Goal: Information Seeking & Learning: Understand process/instructions

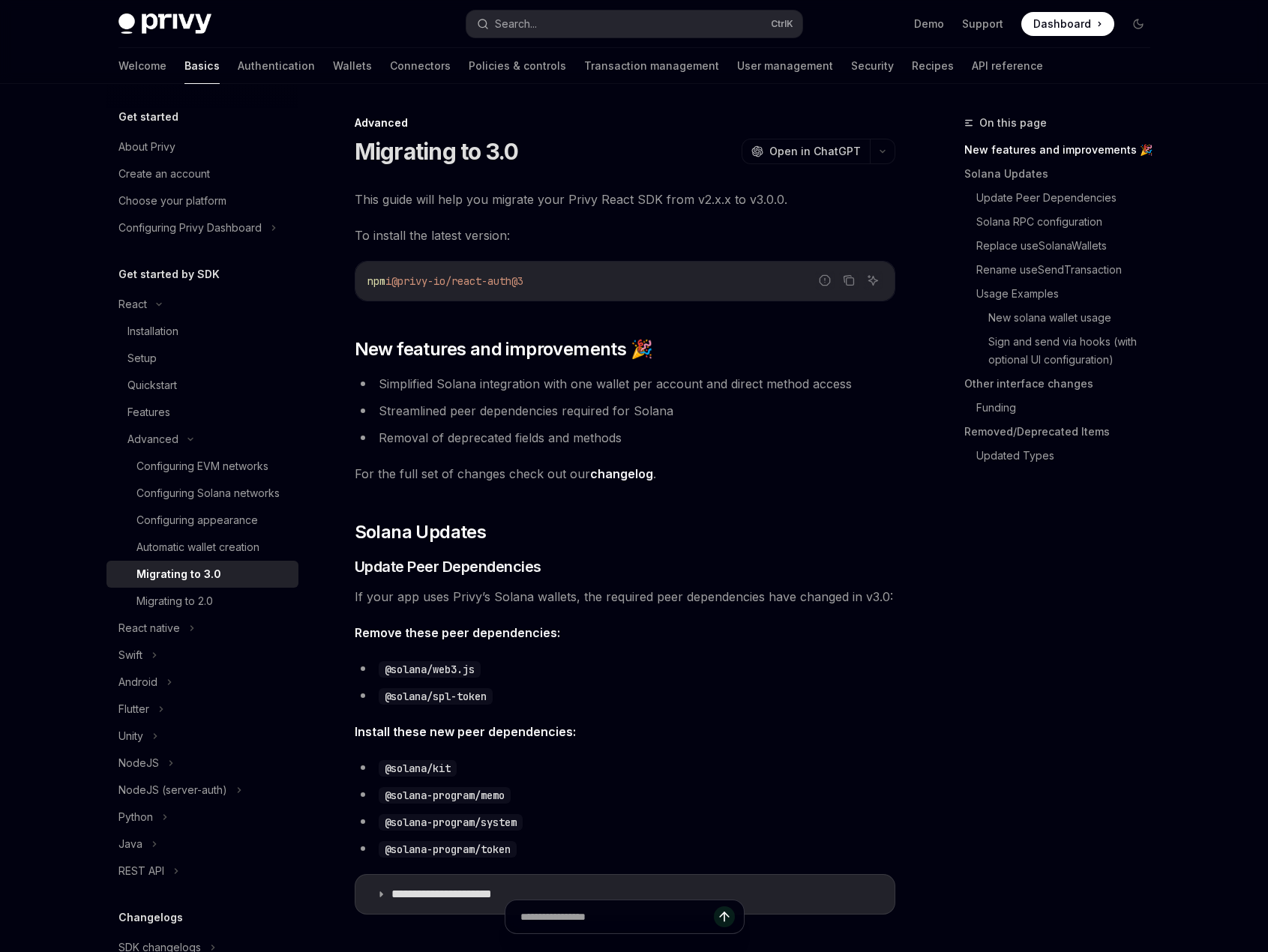
type textarea "*"
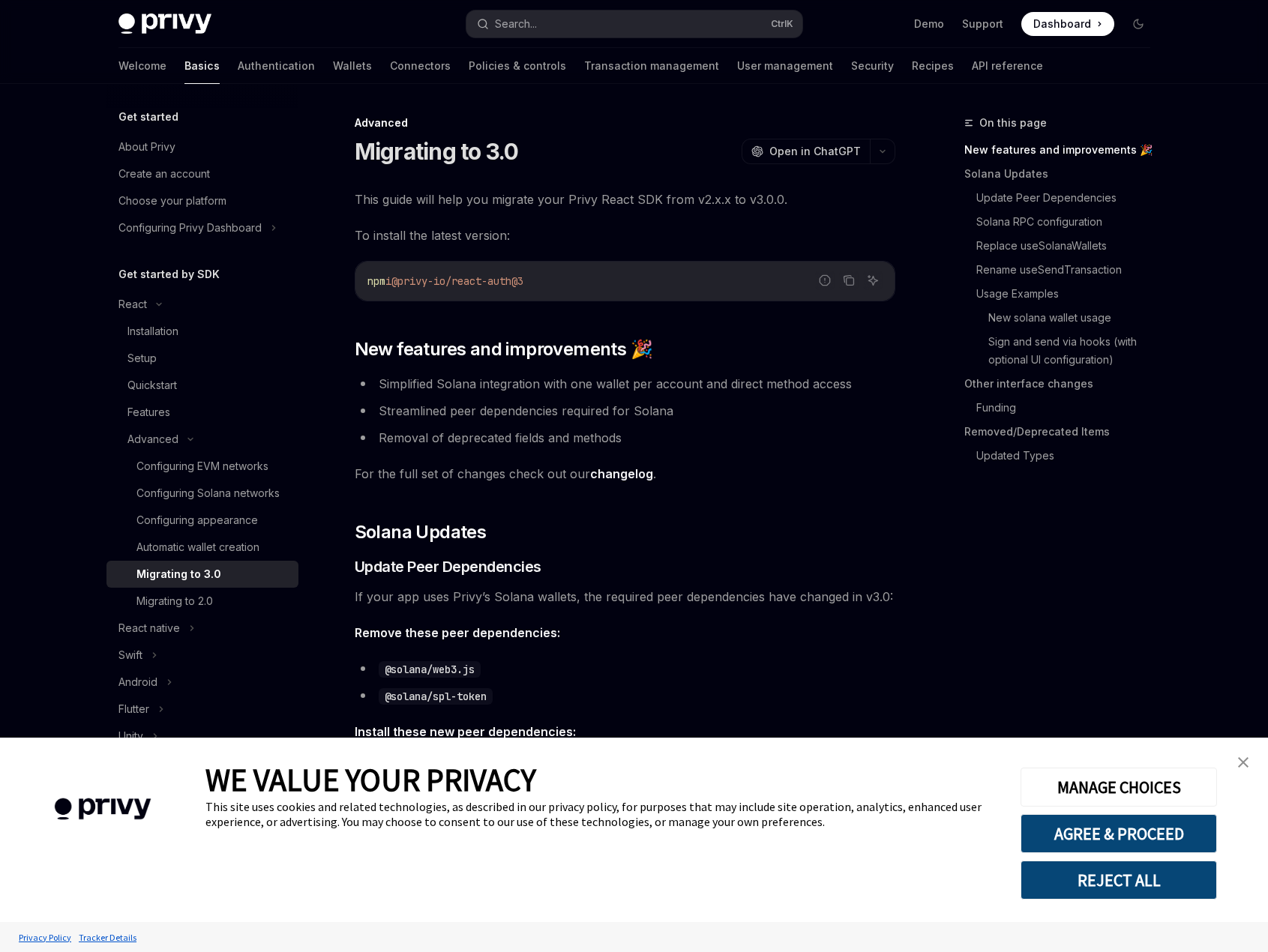
drag, startPoint x: 1243, startPoint y: 760, endPoint x: 1115, endPoint y: 703, distance: 140.1
click at [1243, 760] on img "close banner" at bounding box center [1243, 762] width 10 height 10
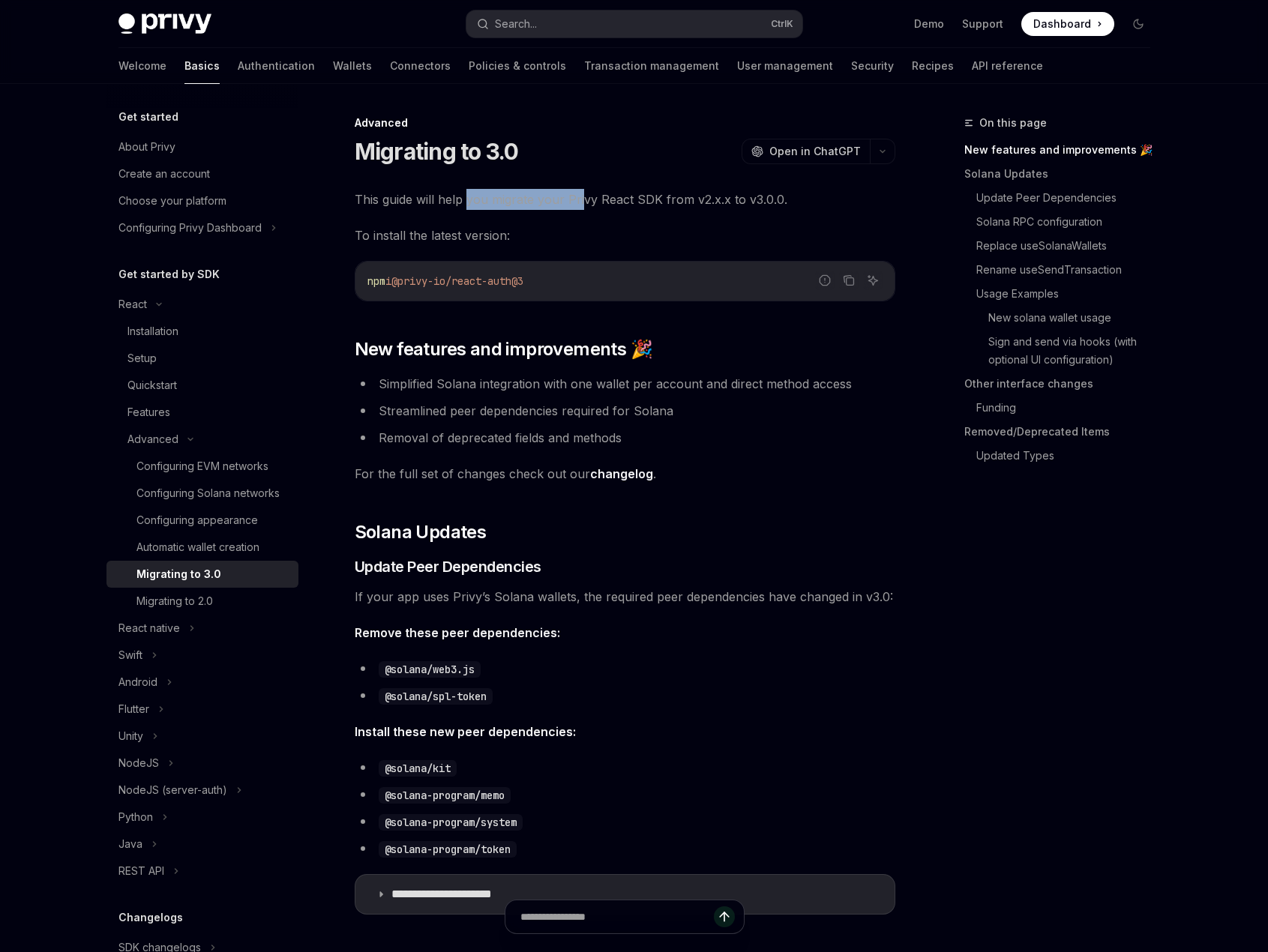
drag, startPoint x: 469, startPoint y: 197, endPoint x: 583, endPoint y: 207, distance: 114.4
click at [583, 207] on span "This guide will help you migrate your Privy React SDK from v2.x.x to v3.0.0." at bounding box center [625, 199] width 541 height 21
drag, startPoint x: 568, startPoint y: 201, endPoint x: 775, endPoint y: 201, distance: 207.0
click at [775, 201] on span "This guide will help you migrate your Privy React SDK from v2.x.x to v3.0.0." at bounding box center [625, 199] width 541 height 21
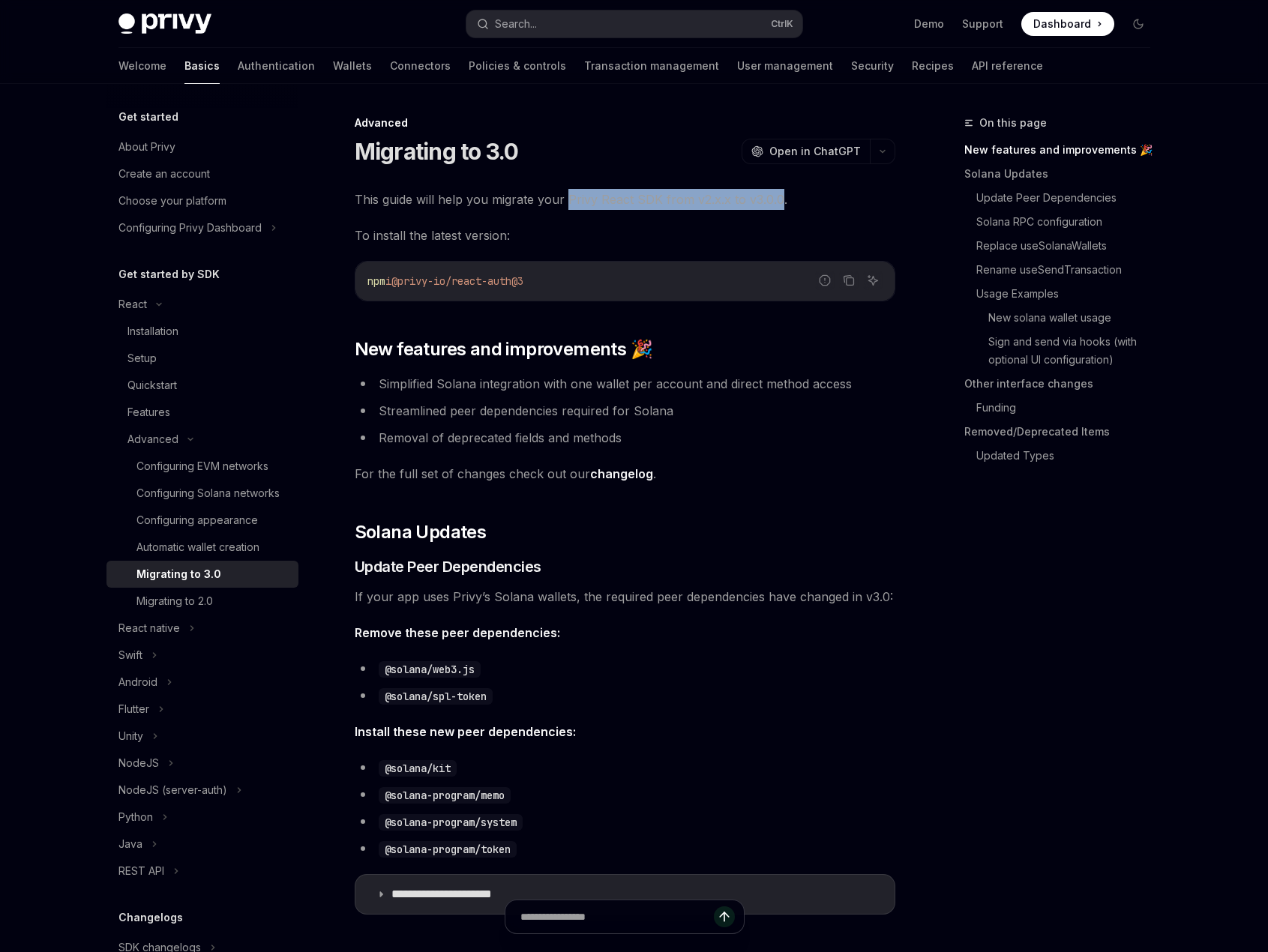
click at [776, 201] on span "This guide will help you migrate your Privy React SDK from v2.x.x to v3.0.0." at bounding box center [625, 199] width 541 height 21
drag, startPoint x: 636, startPoint y: 197, endPoint x: 870, endPoint y: 209, distance: 234.3
click at [848, 208] on span "This guide will help you migrate your Privy React SDK from v2.x.x to v3.0.0." at bounding box center [625, 199] width 541 height 21
click at [871, 209] on span "This guide will help you migrate your Privy React SDK from v2.x.x to v3.0.0." at bounding box center [625, 199] width 541 height 21
drag, startPoint x: 374, startPoint y: 215, endPoint x: 593, endPoint y: 228, distance: 219.4
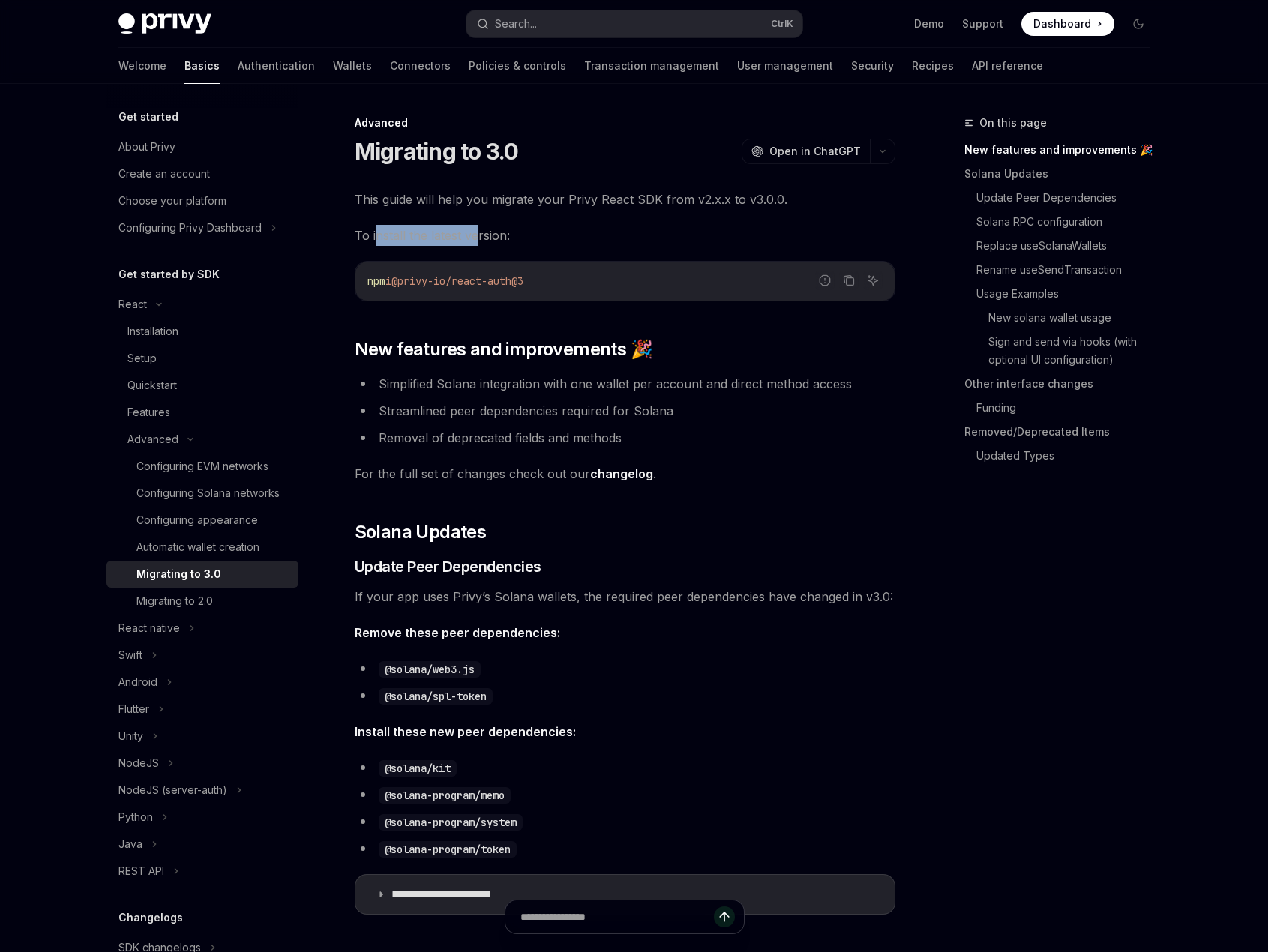
click at [596, 228] on span "To install the latest version:" at bounding box center [625, 235] width 541 height 21
drag, startPoint x: 596, startPoint y: 199, endPoint x: 693, endPoint y: 247, distance: 108.2
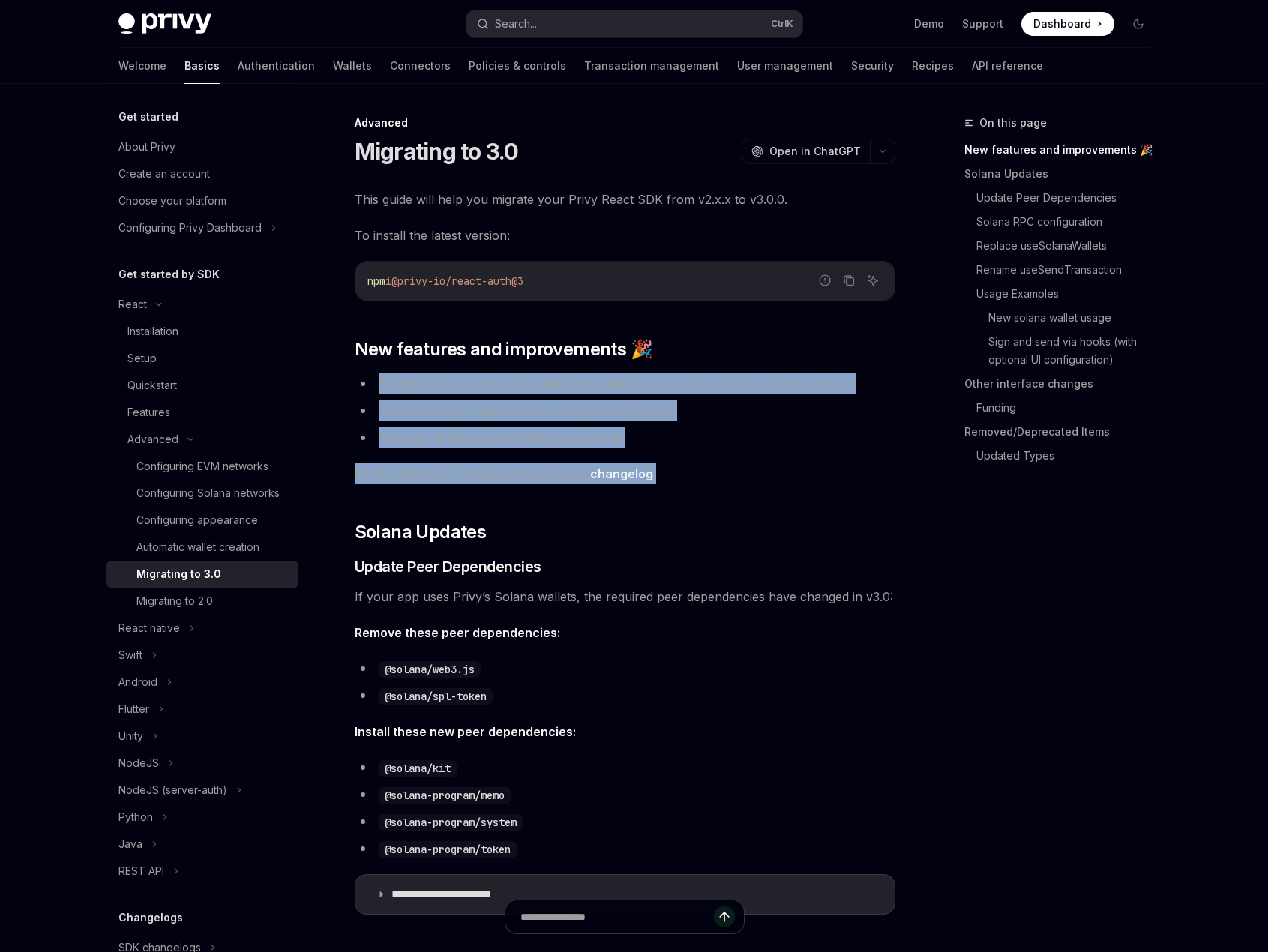
drag, startPoint x: 769, startPoint y: 473, endPoint x: 791, endPoint y: 497, distance: 32.6
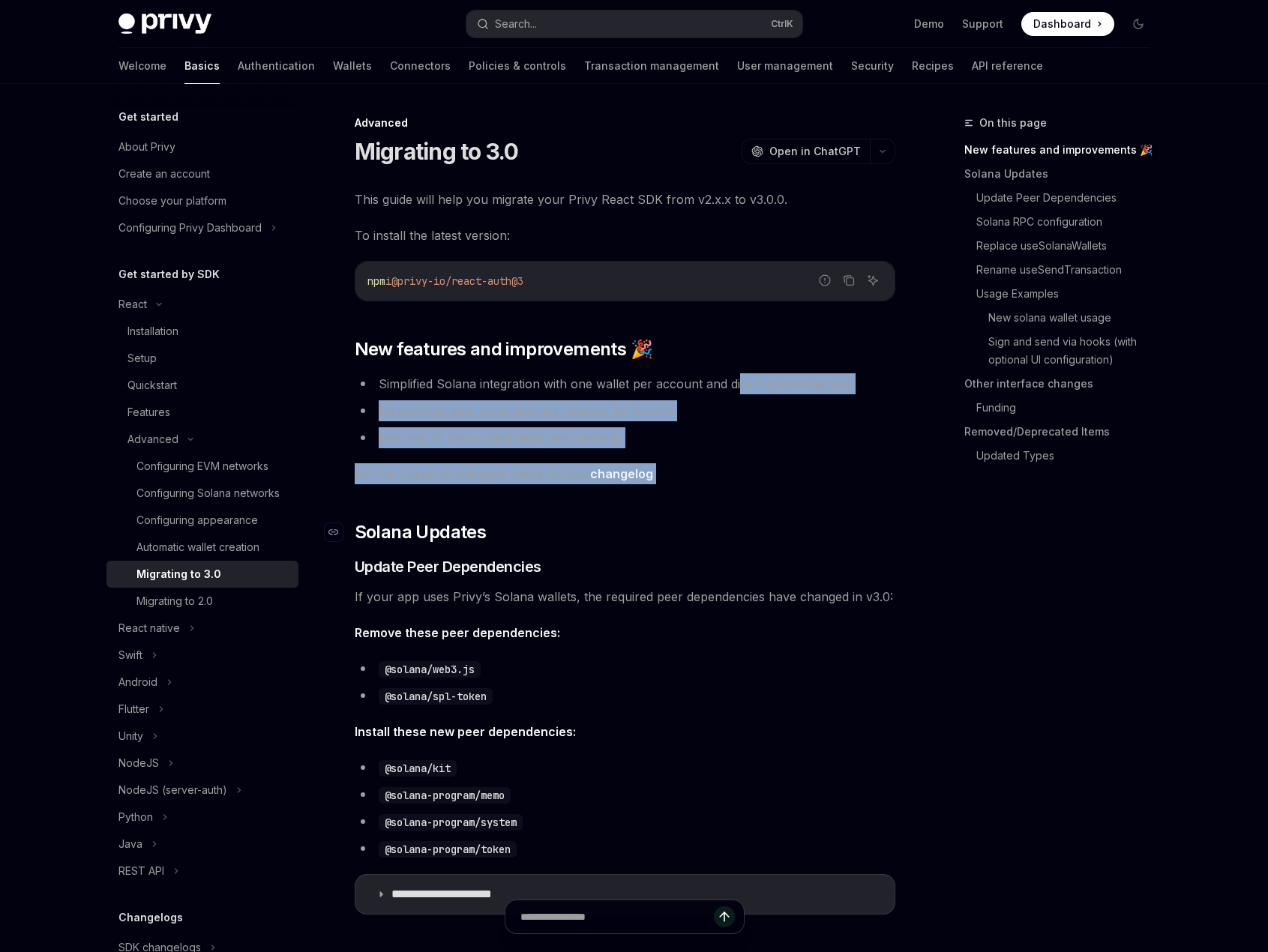
drag, startPoint x: 737, startPoint y: 363, endPoint x: 759, endPoint y: 532, distance: 170.4
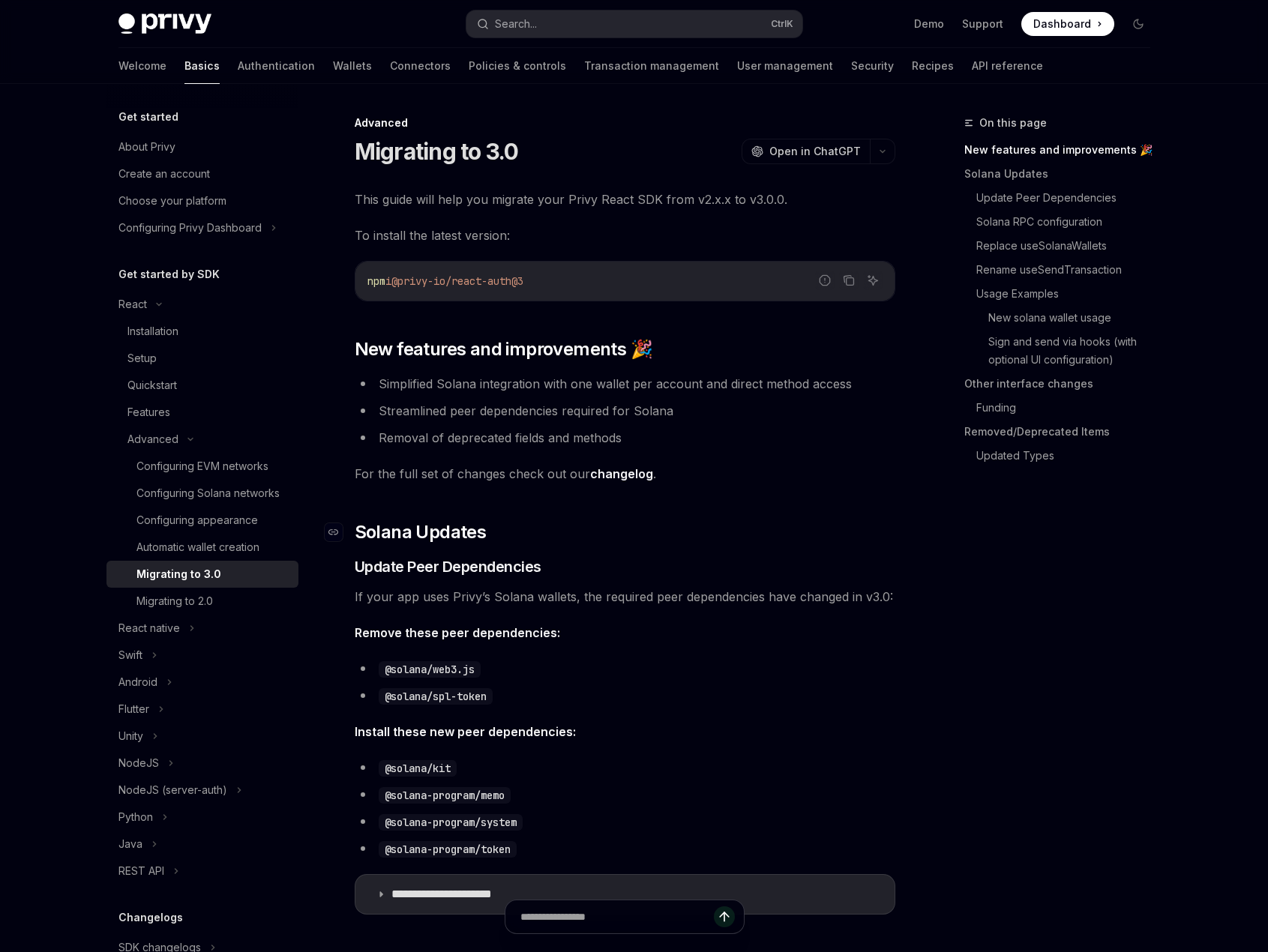
click at [759, 534] on h2 "​ Solana Updates" at bounding box center [625, 532] width 541 height 24
drag, startPoint x: 512, startPoint y: 428, endPoint x: 610, endPoint y: 418, distance: 98.5
click at [581, 423] on ul "Simplified Solana integration with one wallet per account and direct method acc…" at bounding box center [625, 410] width 541 height 75
drag, startPoint x: 565, startPoint y: 375, endPoint x: 809, endPoint y: 378, distance: 244.0
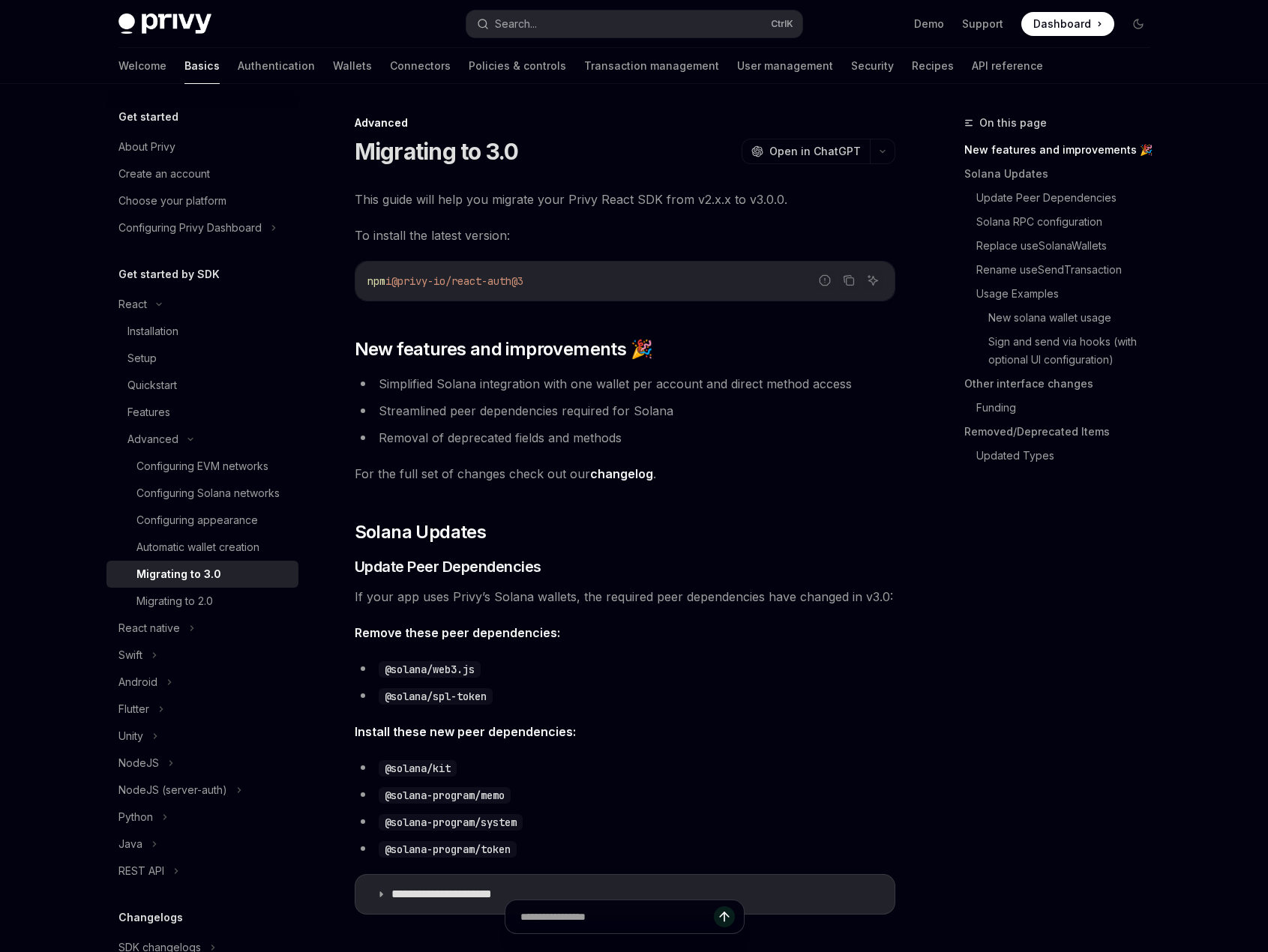
click at [809, 378] on li "Simplified Solana integration with one wallet per account and direct method acc…" at bounding box center [625, 383] width 541 height 21
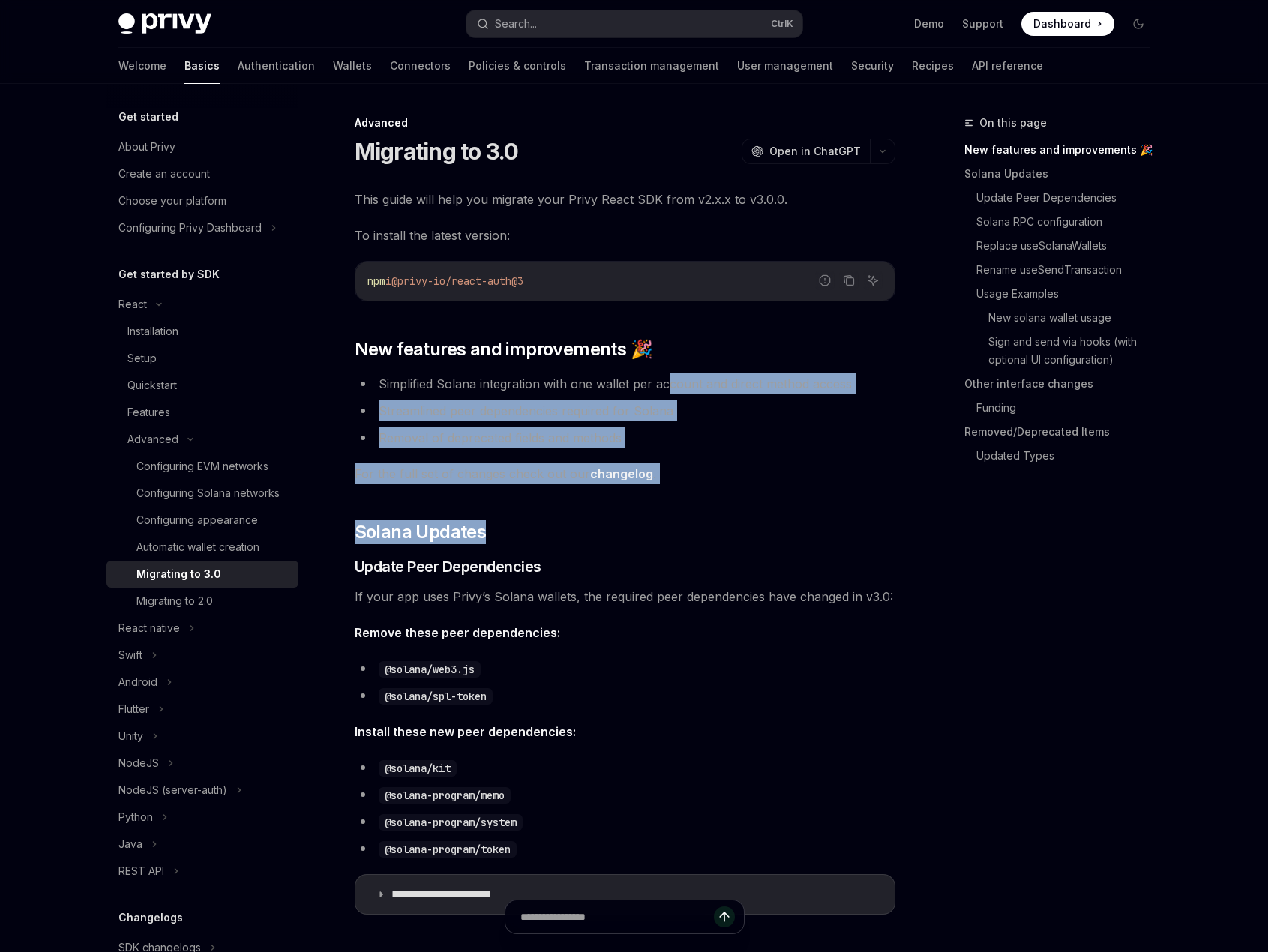
drag, startPoint x: 663, startPoint y: 372, endPoint x: 698, endPoint y: 585, distance: 215.9
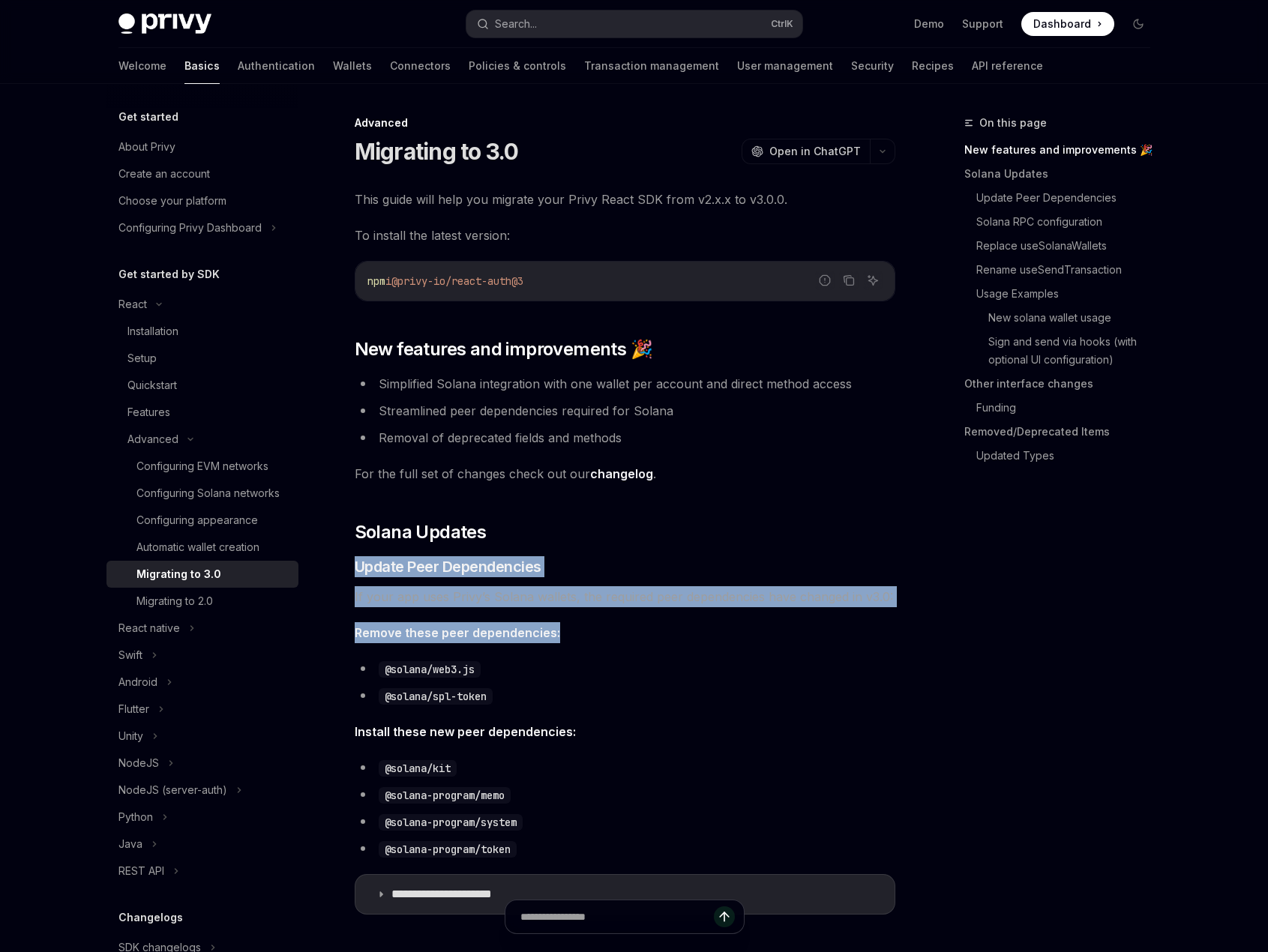
drag, startPoint x: 701, startPoint y: 585, endPoint x: 720, endPoint y: 706, distance: 122.5
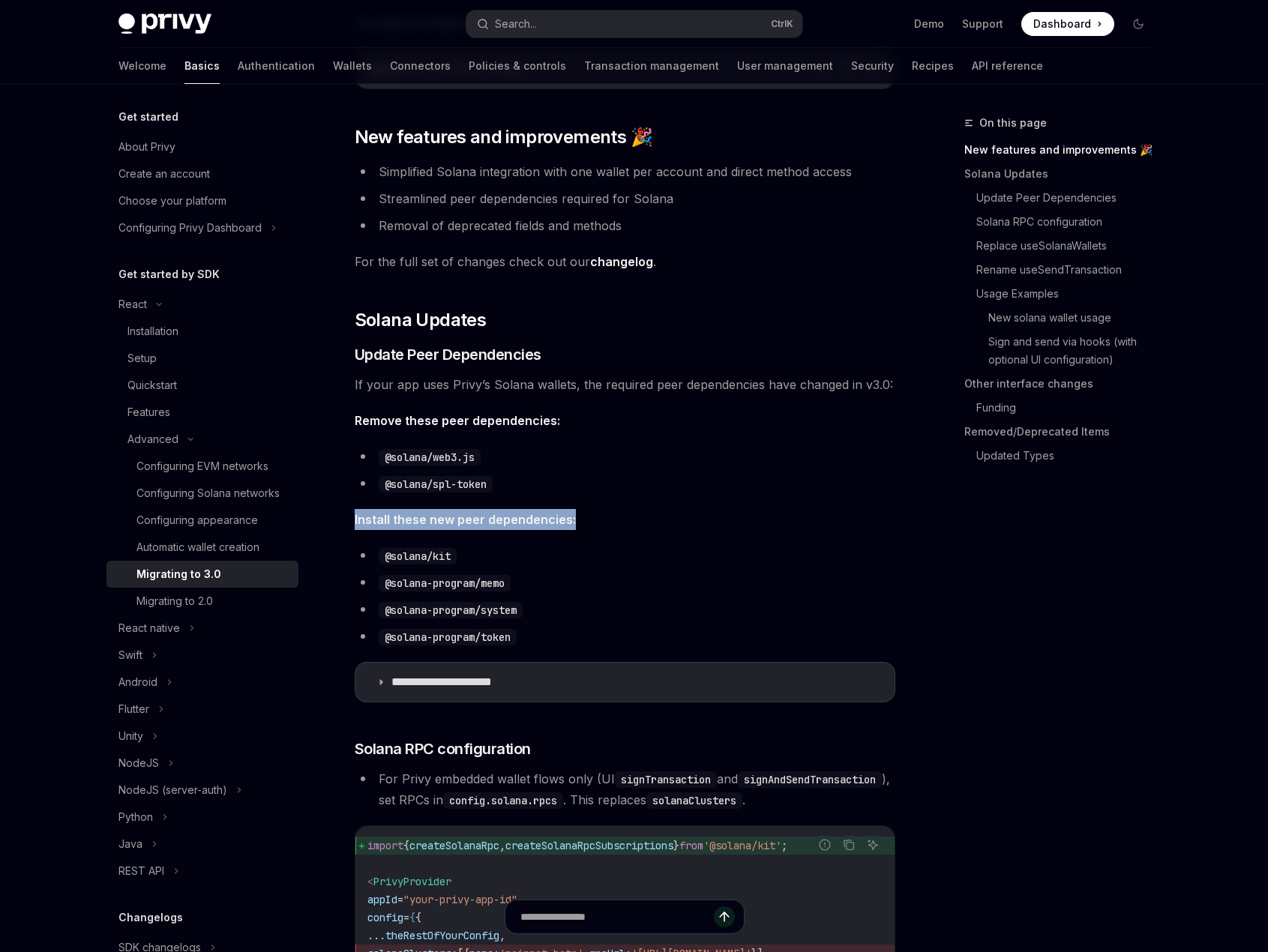
scroll to position [225, 0]
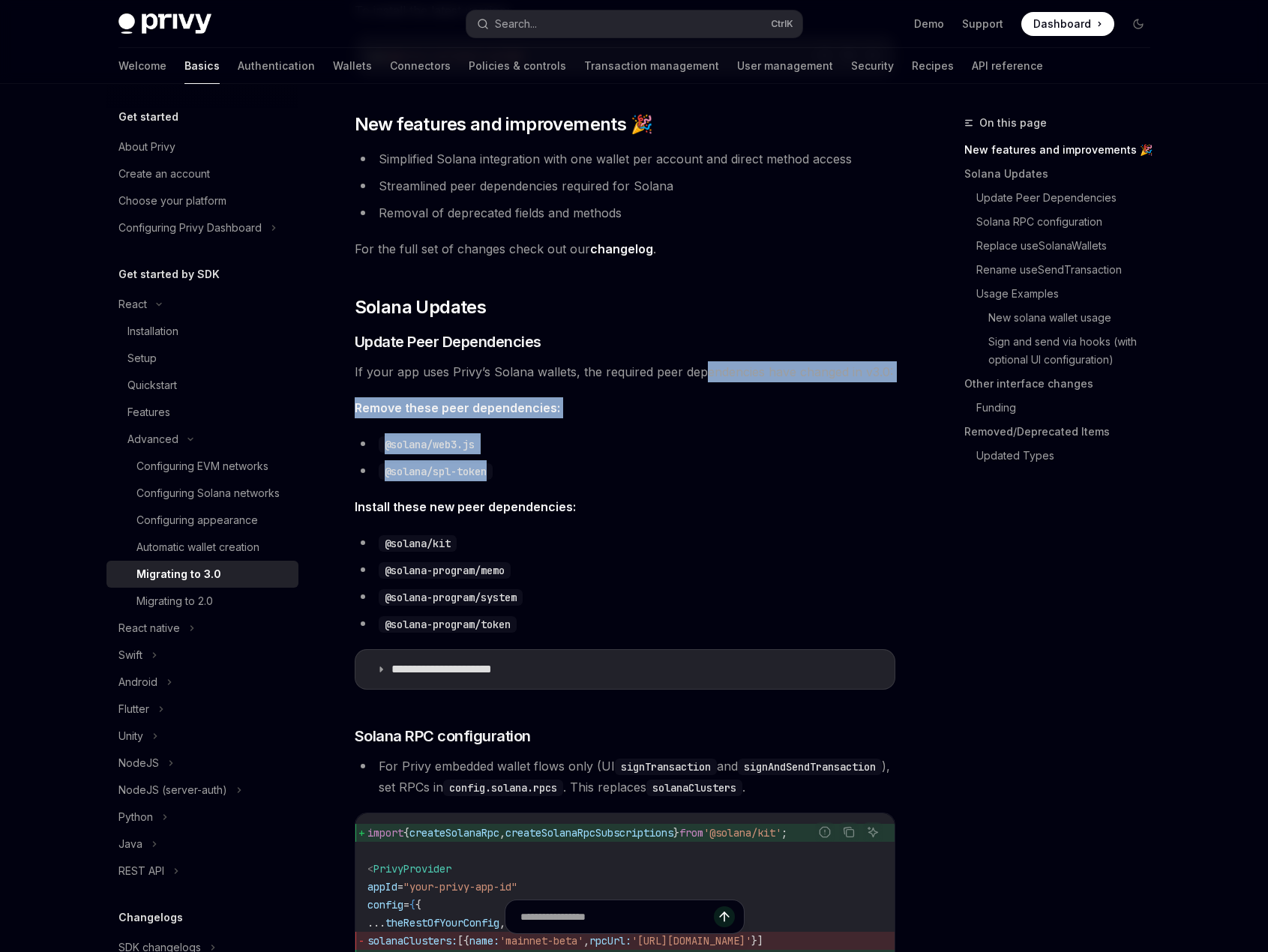
drag, startPoint x: 695, startPoint y: 406, endPoint x: 709, endPoint y: 554, distance: 148.7
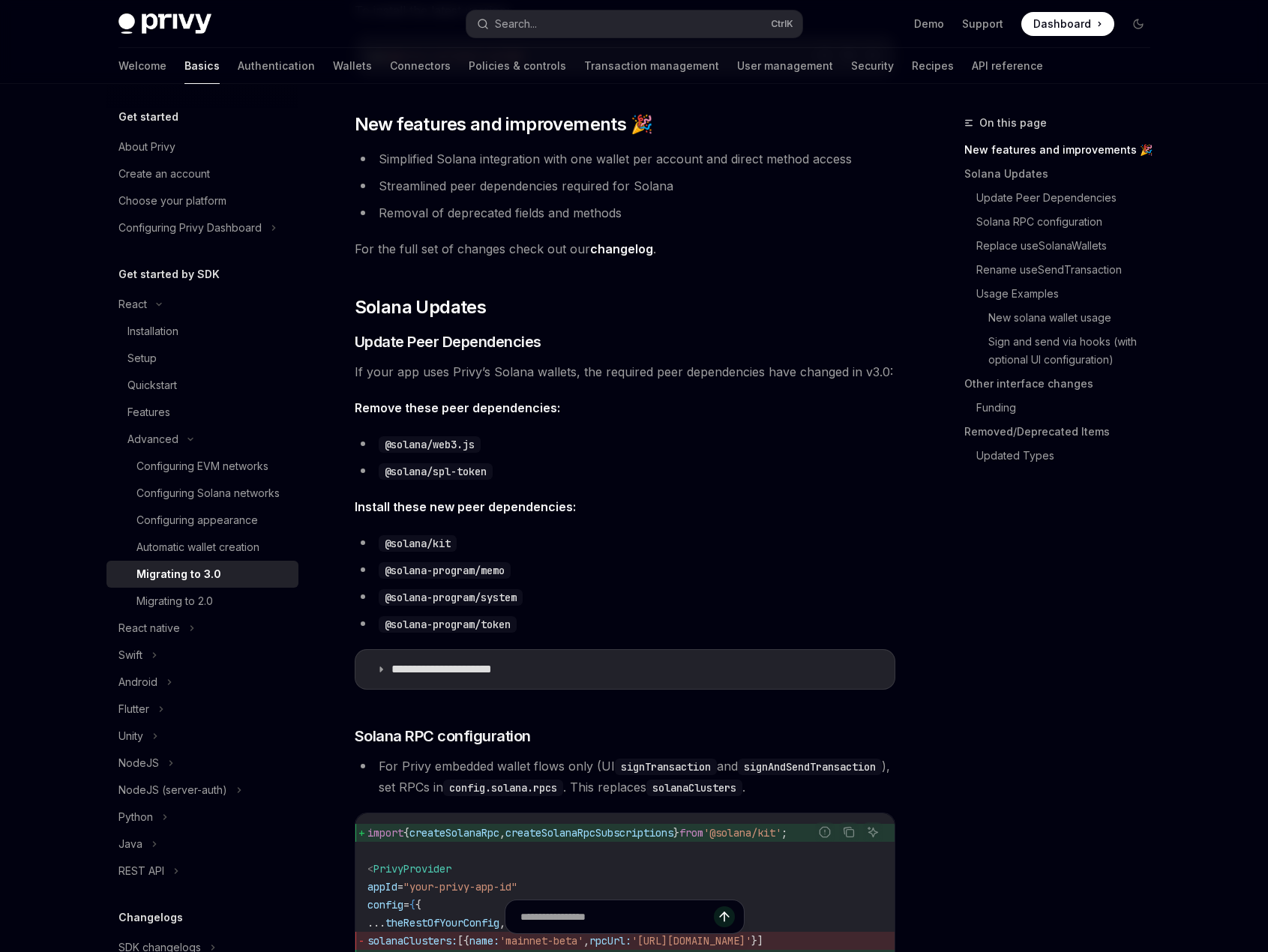
click at [709, 574] on li "@solana-program/memo" at bounding box center [625, 569] width 541 height 21
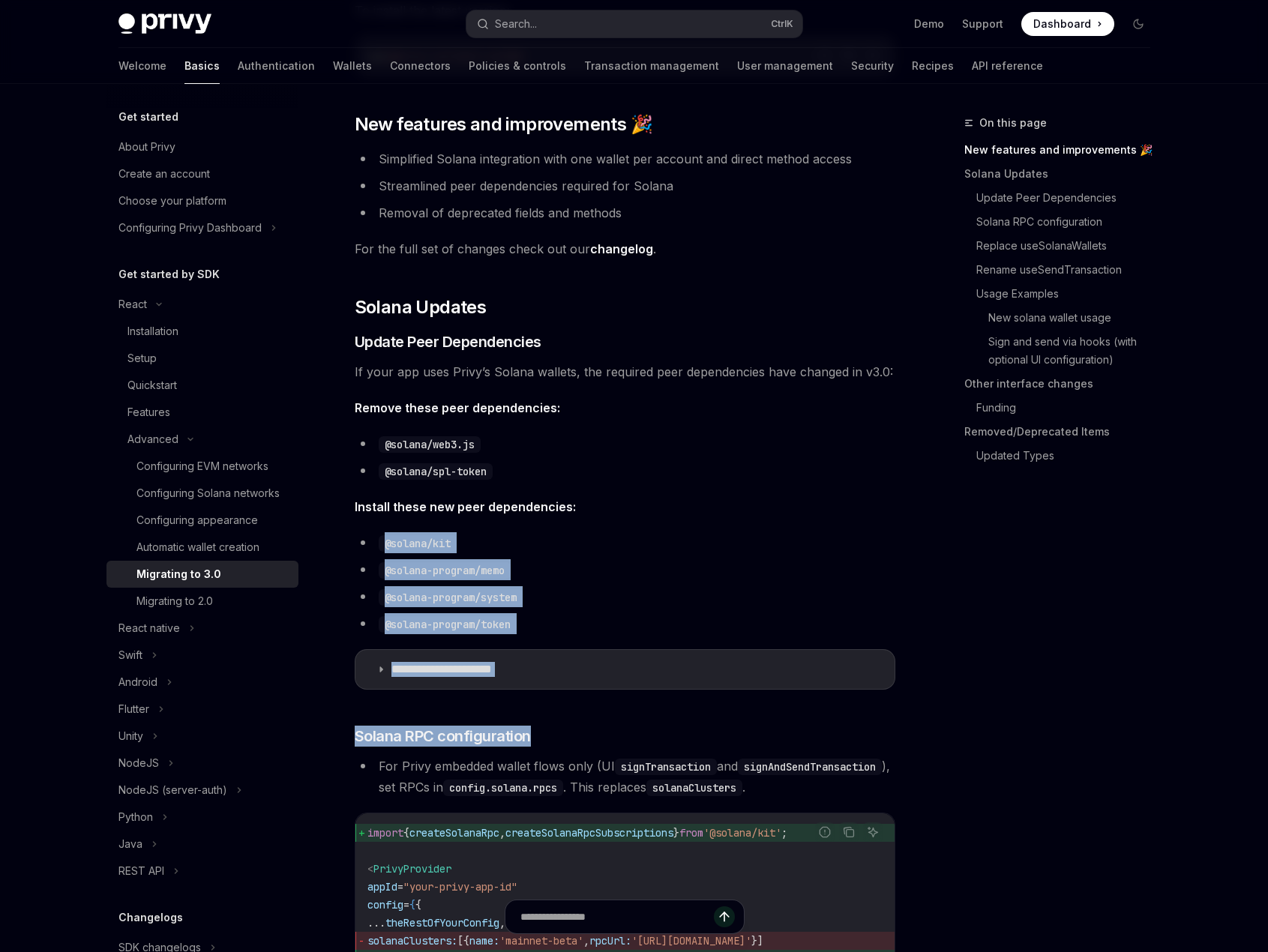
drag, startPoint x: 711, startPoint y: 496, endPoint x: 719, endPoint y: 756, distance: 260.1
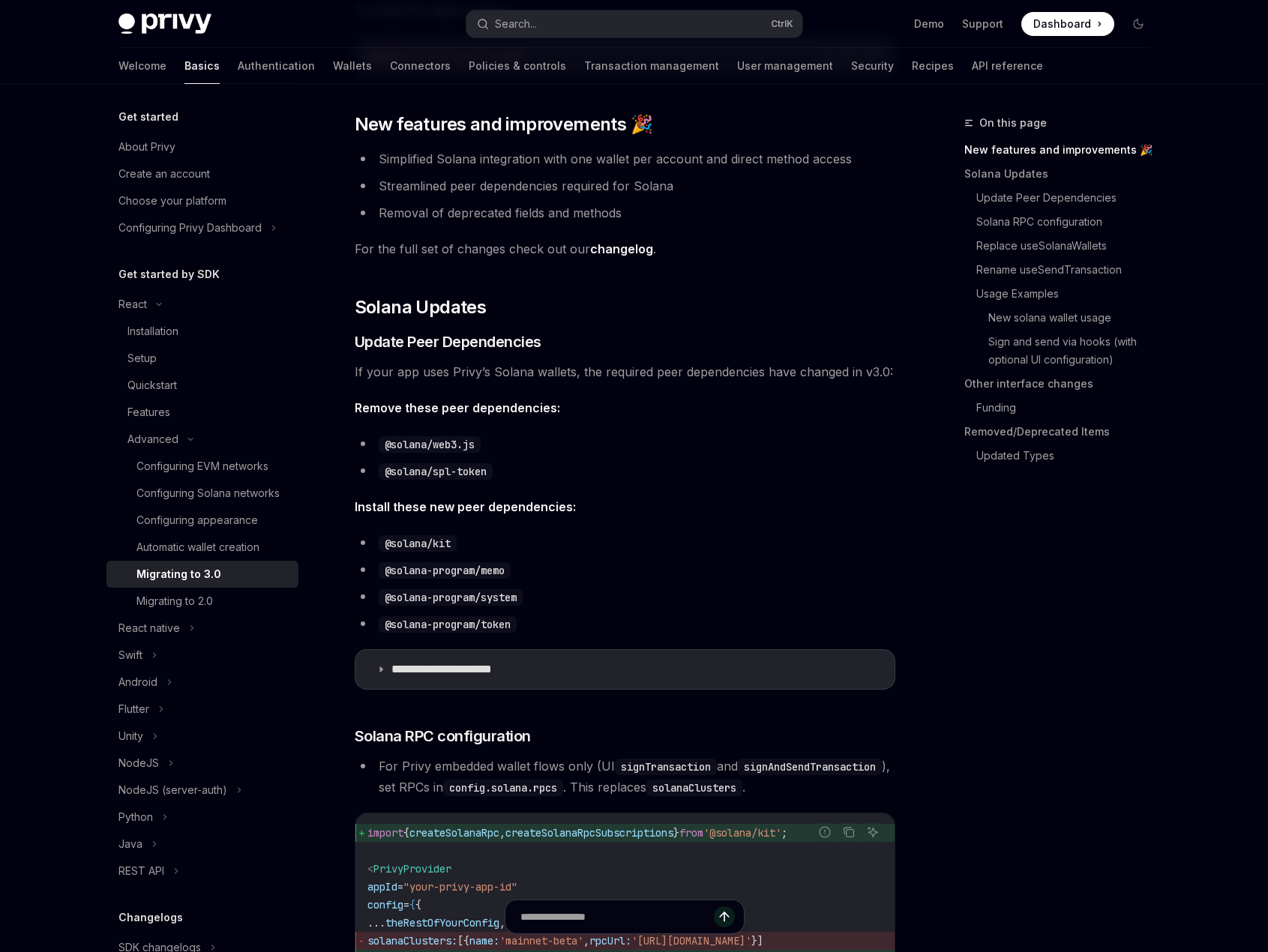
click at [713, 778] on li "For Privy embedded wallet flows only (UI signTransaction and signAndSendTransac…" at bounding box center [625, 776] width 541 height 42
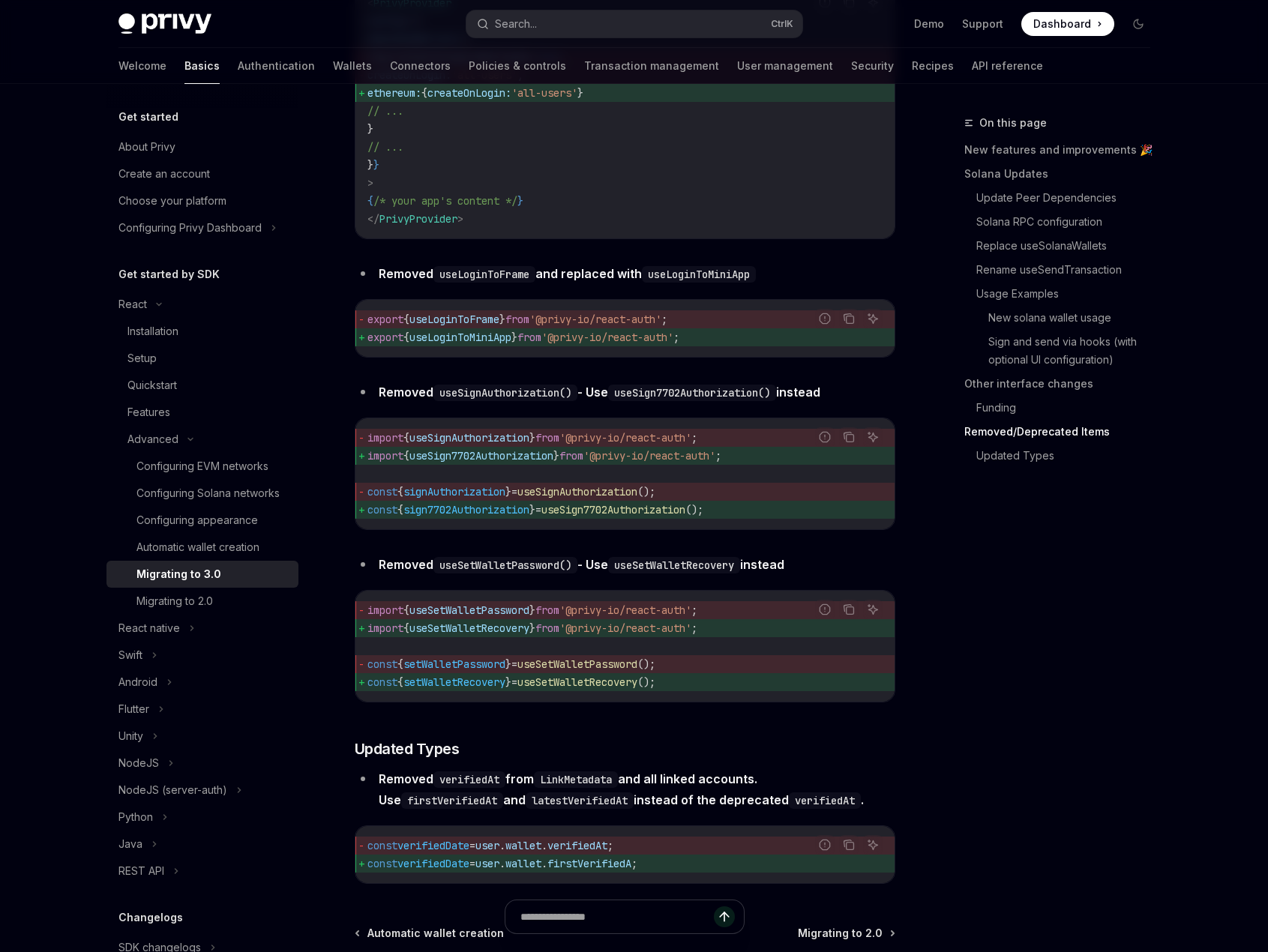
scroll to position [6403, 0]
